Goal: Information Seeking & Learning: Learn about a topic

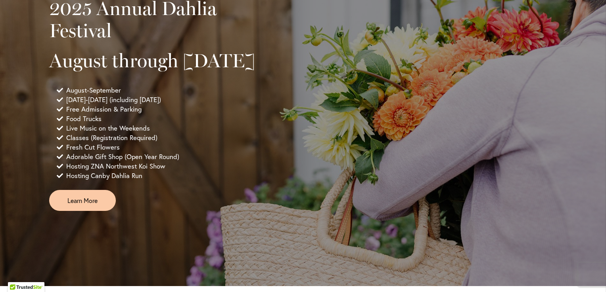
scroll to position [555, 0]
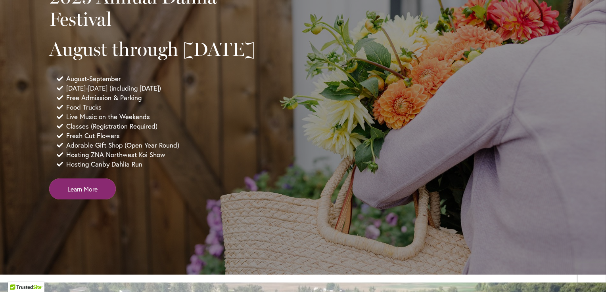
click at [77, 200] on link "Learn More" at bounding box center [82, 189] width 67 height 21
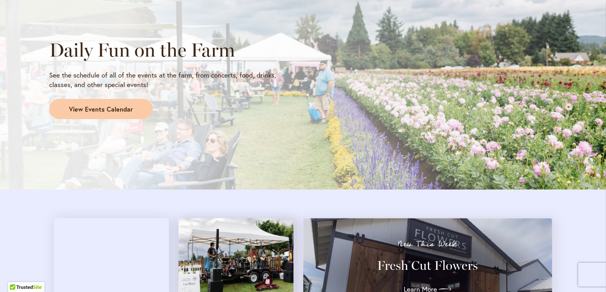
scroll to position [674, 0]
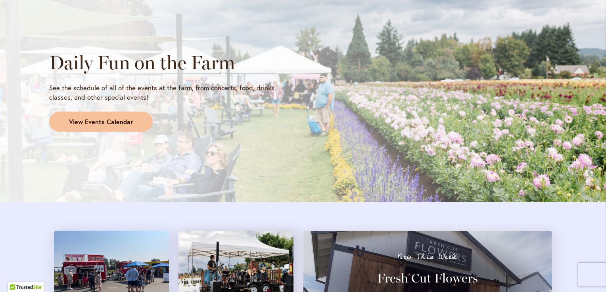
click at [81, 118] on span "View Events Calendar" at bounding box center [101, 122] width 64 height 9
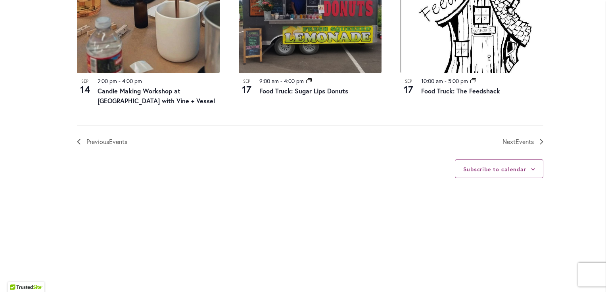
scroll to position [991, 0]
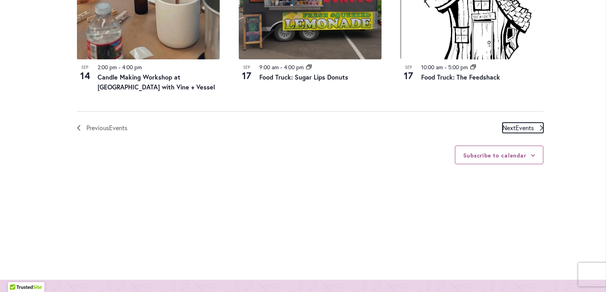
click at [515, 124] on span "Events" at bounding box center [524, 128] width 18 height 8
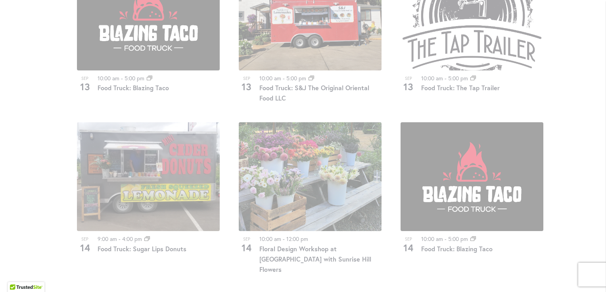
scroll to position [510, 0]
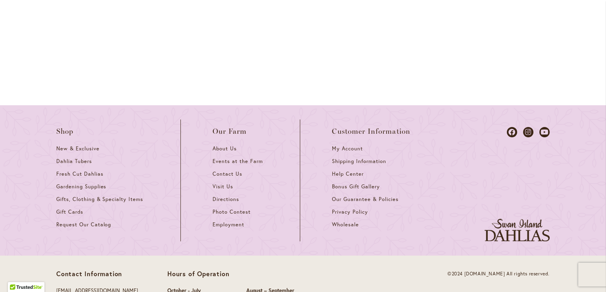
scroll to position [1144, 0]
